Goal: Information Seeking & Learning: Learn about a topic

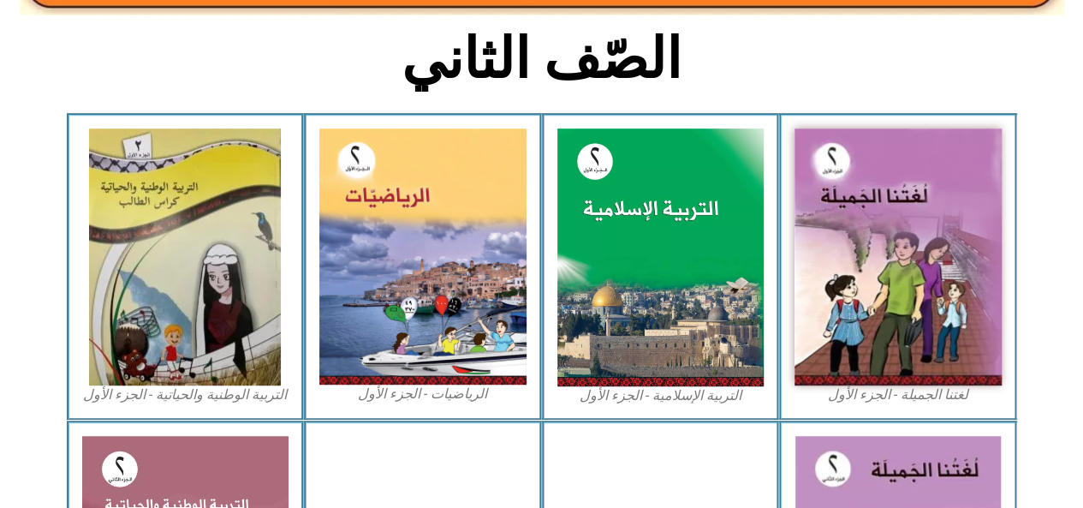
scroll to position [421, 0]
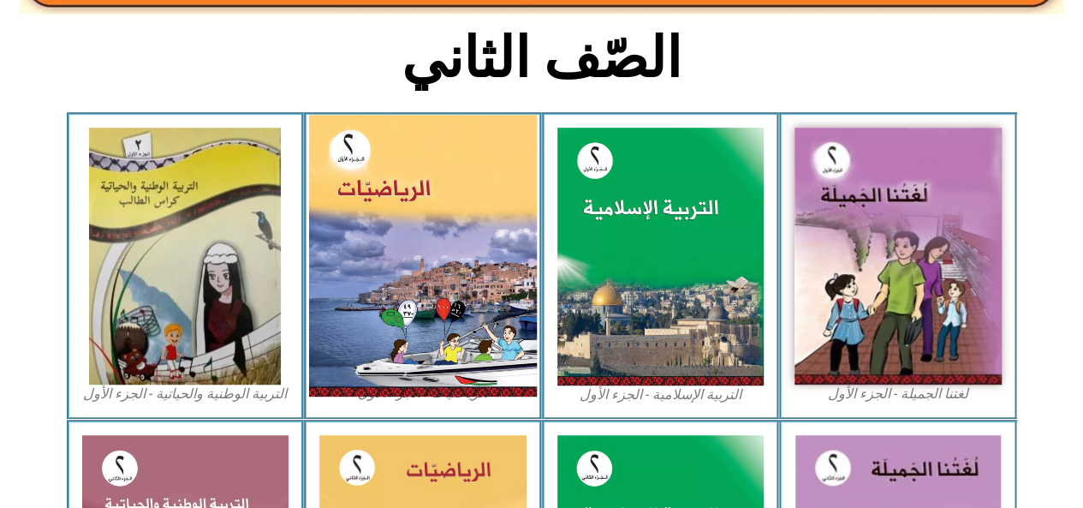
click at [427, 257] on img at bounding box center [423, 256] width 228 height 282
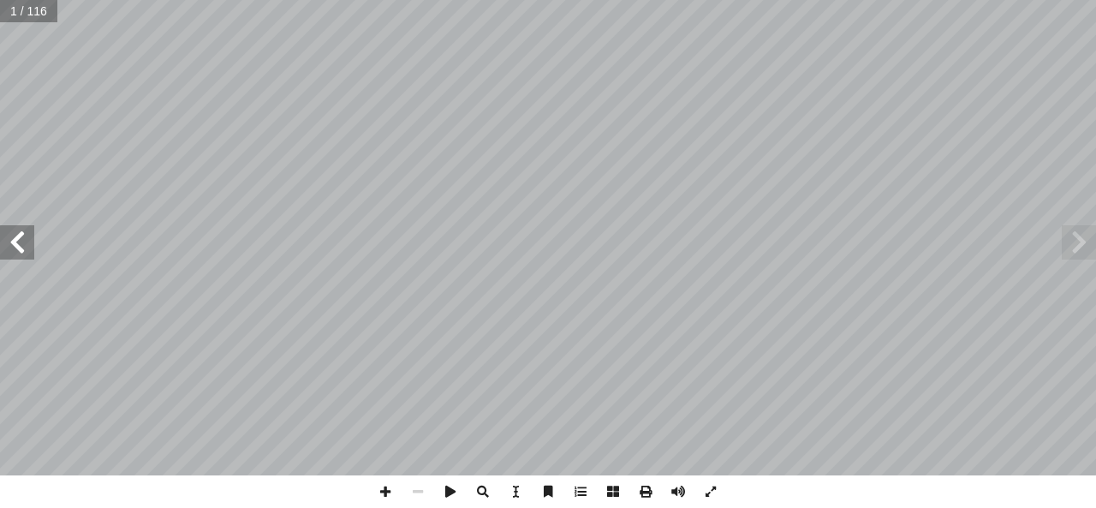
click at [20, 242] on span at bounding box center [17, 242] width 34 height 34
click at [22, 247] on span at bounding box center [17, 242] width 34 height 34
click at [21, 245] on span at bounding box center [17, 242] width 34 height 34
click at [22, 246] on span at bounding box center [17, 242] width 34 height 34
click at [22, 248] on span at bounding box center [17, 242] width 34 height 34
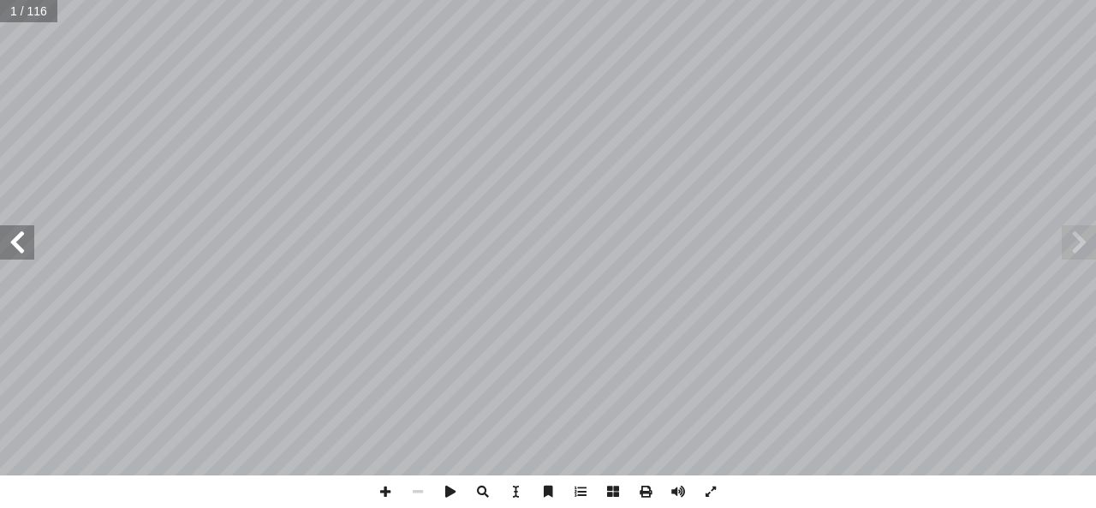
click at [20, 249] on span at bounding box center [17, 242] width 34 height 34
click at [21, 248] on span at bounding box center [17, 242] width 34 height 34
click at [24, 251] on span at bounding box center [17, 242] width 34 height 34
click at [26, 249] on span at bounding box center [17, 242] width 34 height 34
click at [24, 249] on span at bounding box center [17, 242] width 34 height 34
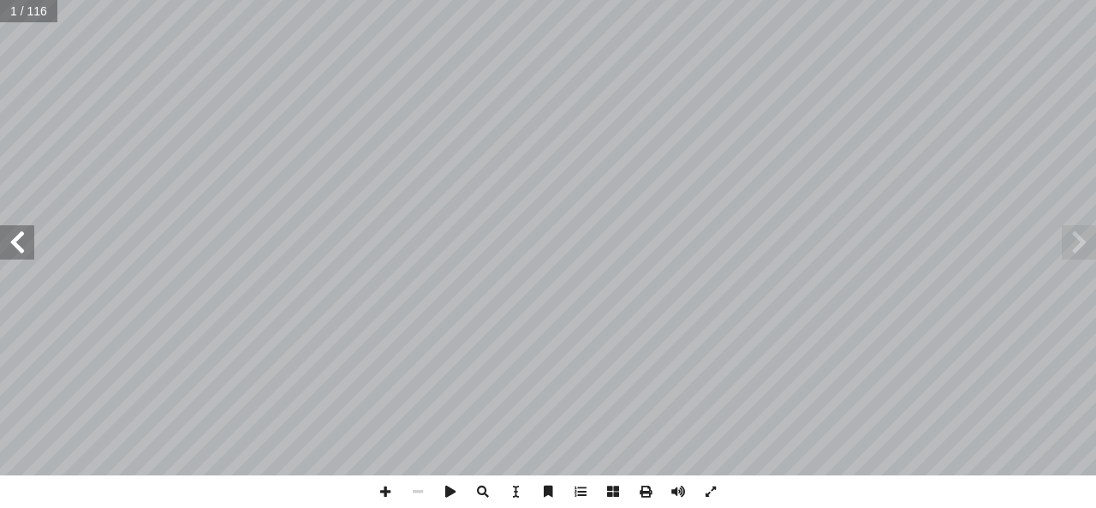
click at [23, 248] on span at bounding box center [17, 242] width 34 height 34
click at [24, 250] on span at bounding box center [17, 242] width 34 height 34
click at [24, 248] on span at bounding box center [17, 242] width 34 height 34
click at [24, 249] on span at bounding box center [17, 242] width 34 height 34
click at [24, 250] on span at bounding box center [17, 242] width 34 height 34
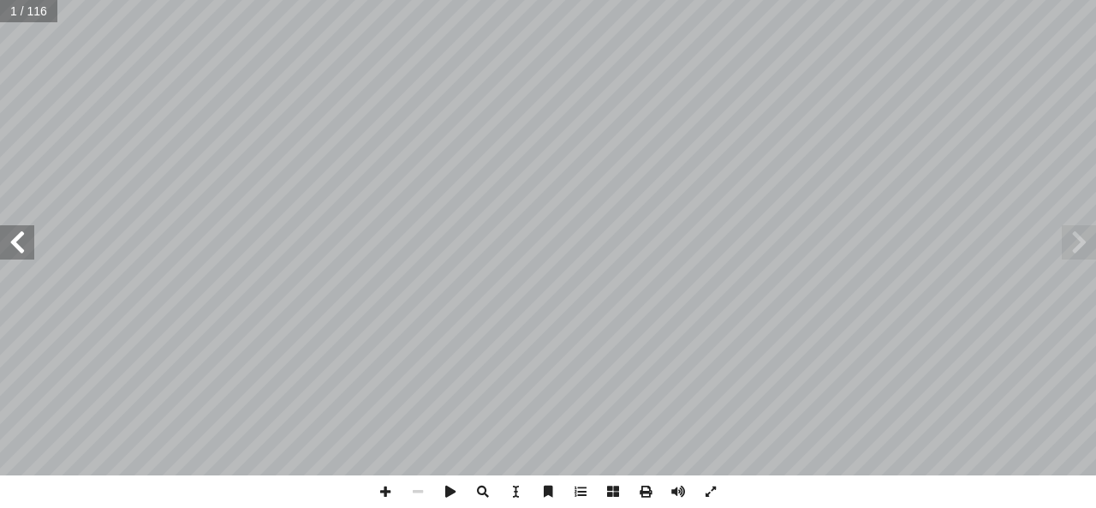
click at [23, 250] on span at bounding box center [17, 242] width 34 height 34
click at [21, 251] on span at bounding box center [17, 242] width 34 height 34
click at [24, 248] on span at bounding box center [17, 242] width 34 height 34
click at [27, 247] on span at bounding box center [17, 242] width 34 height 34
